Goal: Task Accomplishment & Management: Use online tool/utility

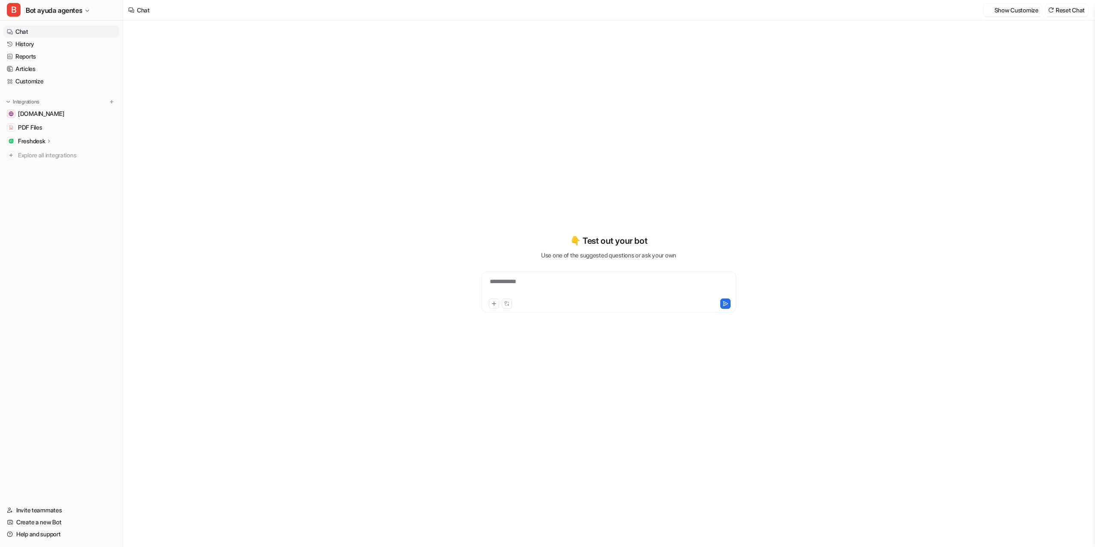
type textarea "**********"
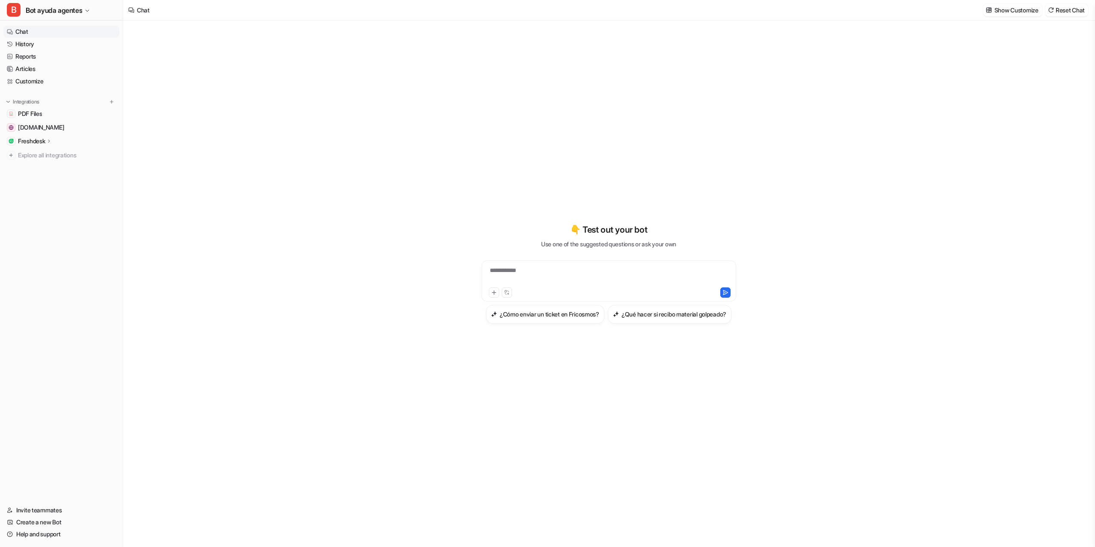
click at [542, 266] on div "**********" at bounding box center [609, 276] width 250 height 20
